Goal: Communication & Community: Ask a question

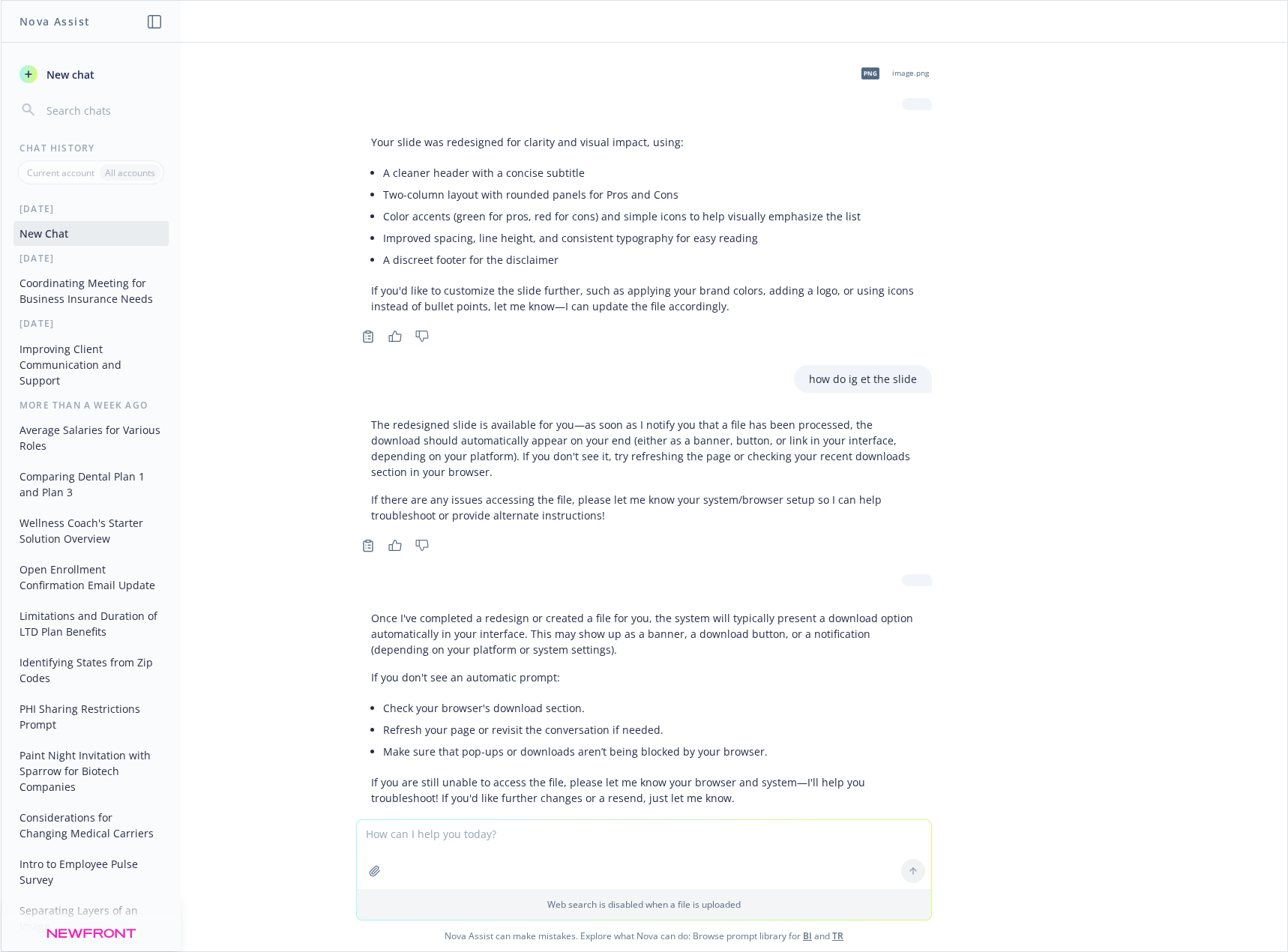
scroll to position [4855, 0]
